Goal: Information Seeking & Learning: Find specific fact

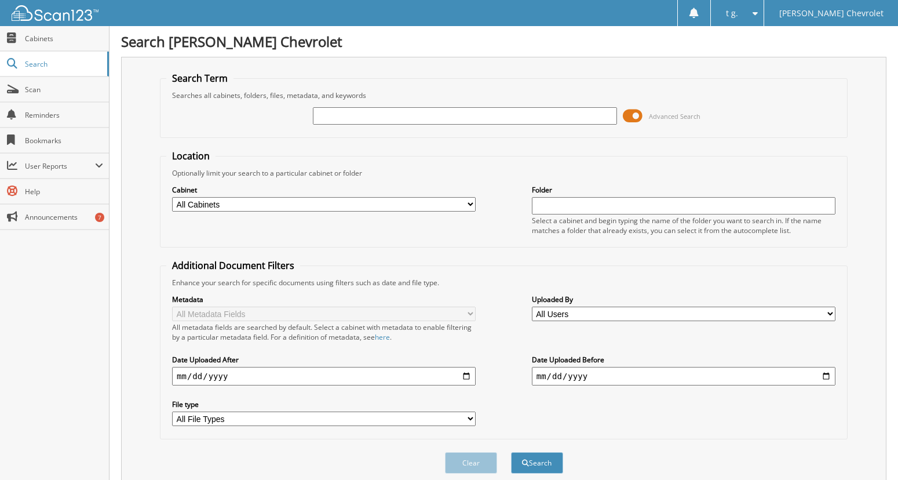
click at [335, 117] on input "text" at bounding box center [465, 115] width 304 height 17
type input "3054"
click at [540, 465] on button "Search" at bounding box center [537, 462] width 52 height 21
drag, startPoint x: 48, startPoint y: 253, endPoint x: 74, endPoint y: 130, distance: 126.0
click at [48, 253] on div "Close Cabinets Search Scan Reminders Bookmarks User Reports" at bounding box center [54, 253] width 109 height 454
